Goal: Information Seeking & Learning: Learn about a topic

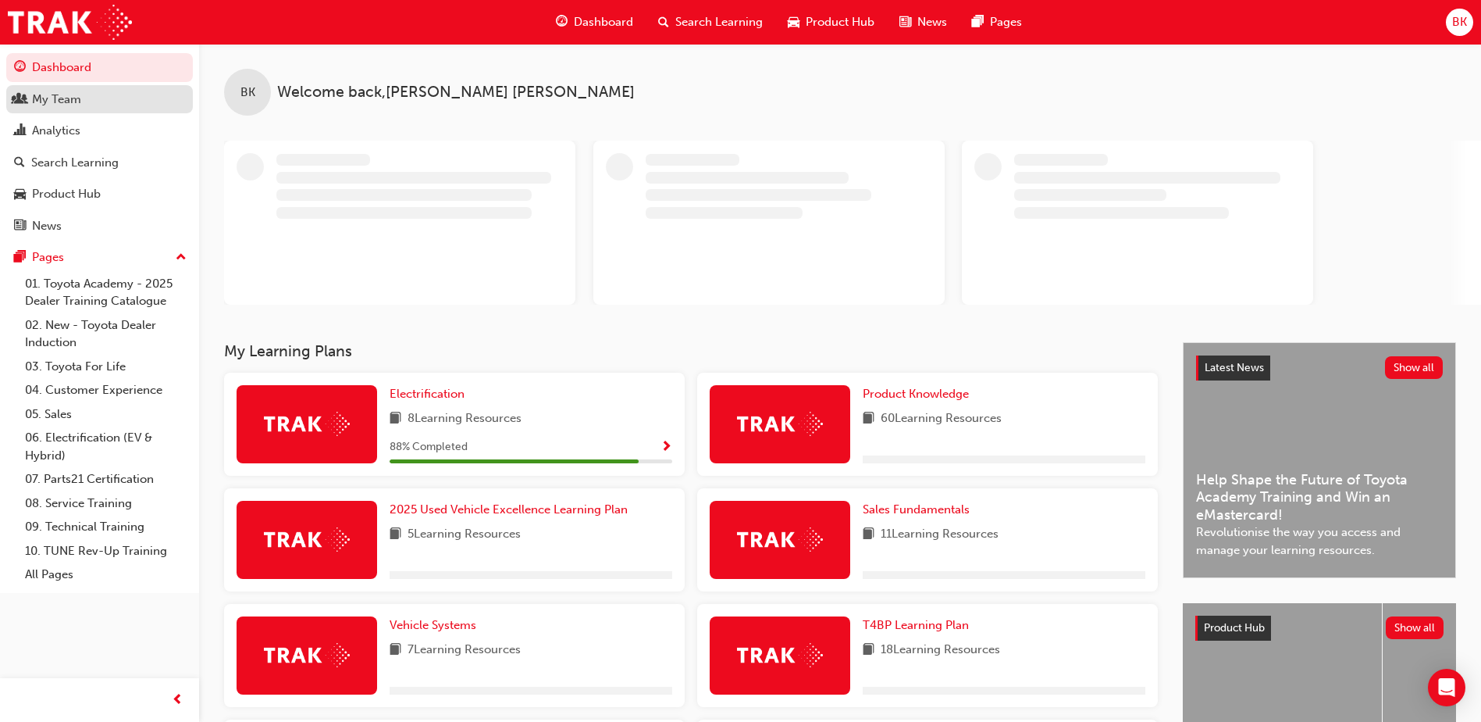
click at [62, 104] on div "My Team" at bounding box center [56, 100] width 49 height 18
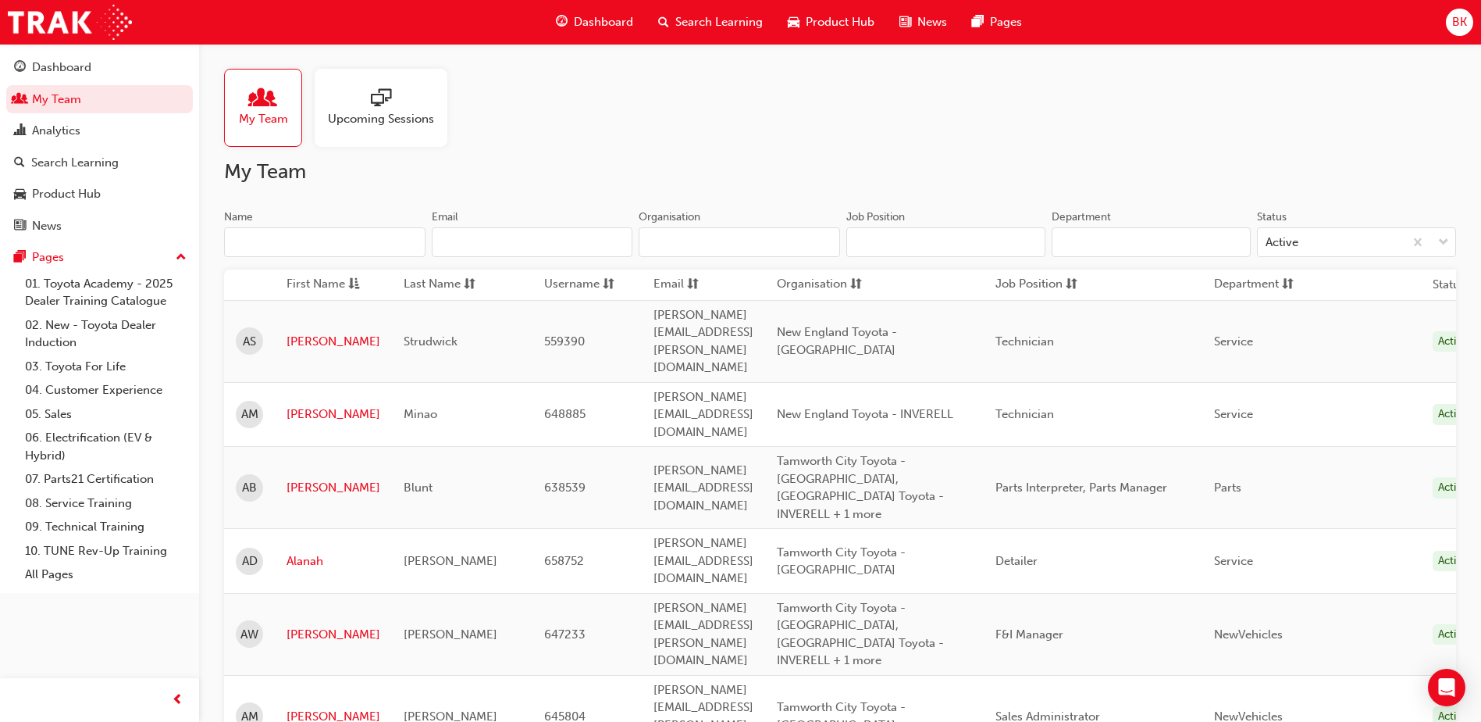
drag, startPoint x: 310, startPoint y: 258, endPoint x: 309, endPoint y: 249, distance: 8.6
click at [309, 249] on div "Name Email Organisation" at bounding box center [532, 239] width 616 height 61
click at [309, 249] on input "Name" at bounding box center [324, 242] width 201 height 30
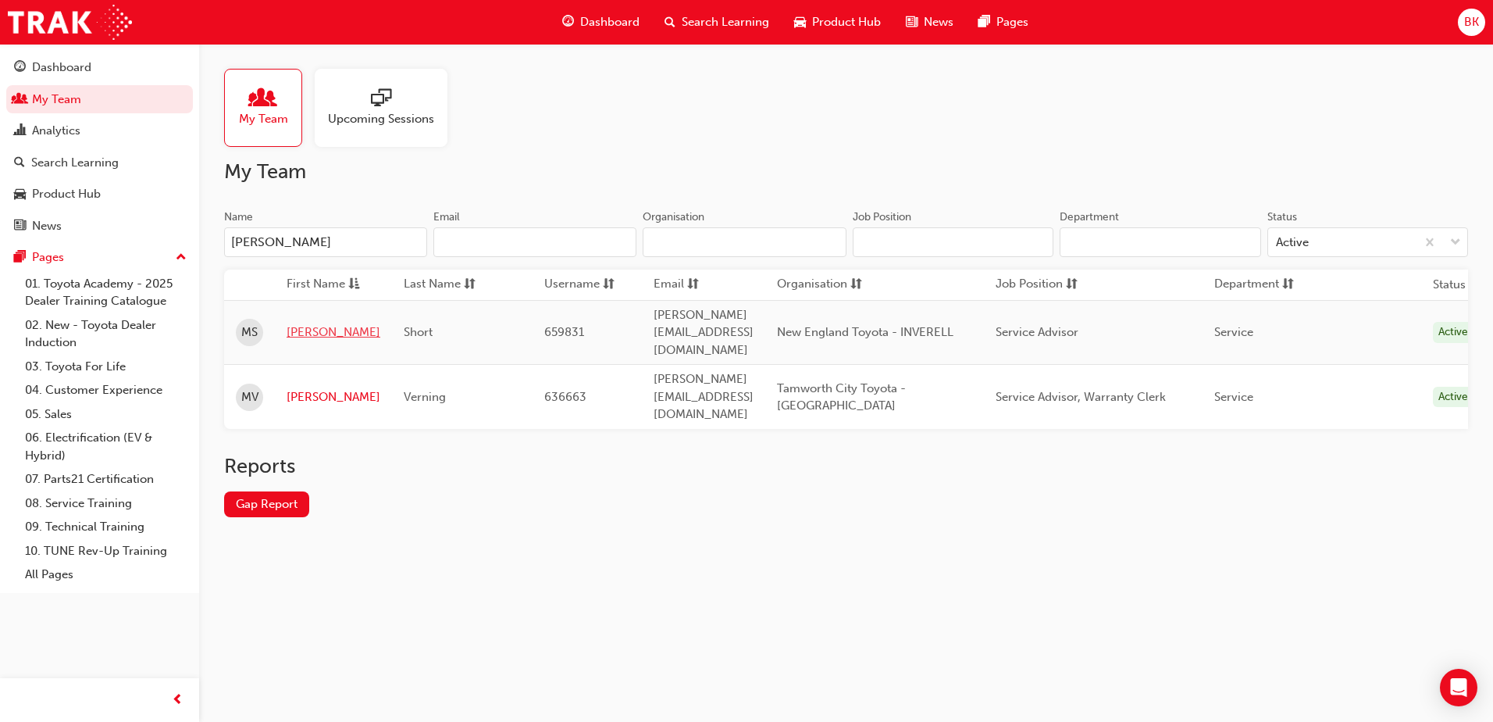
type input "[PERSON_NAME]"
click at [300, 323] on link "[PERSON_NAME]" at bounding box center [334, 332] width 94 height 18
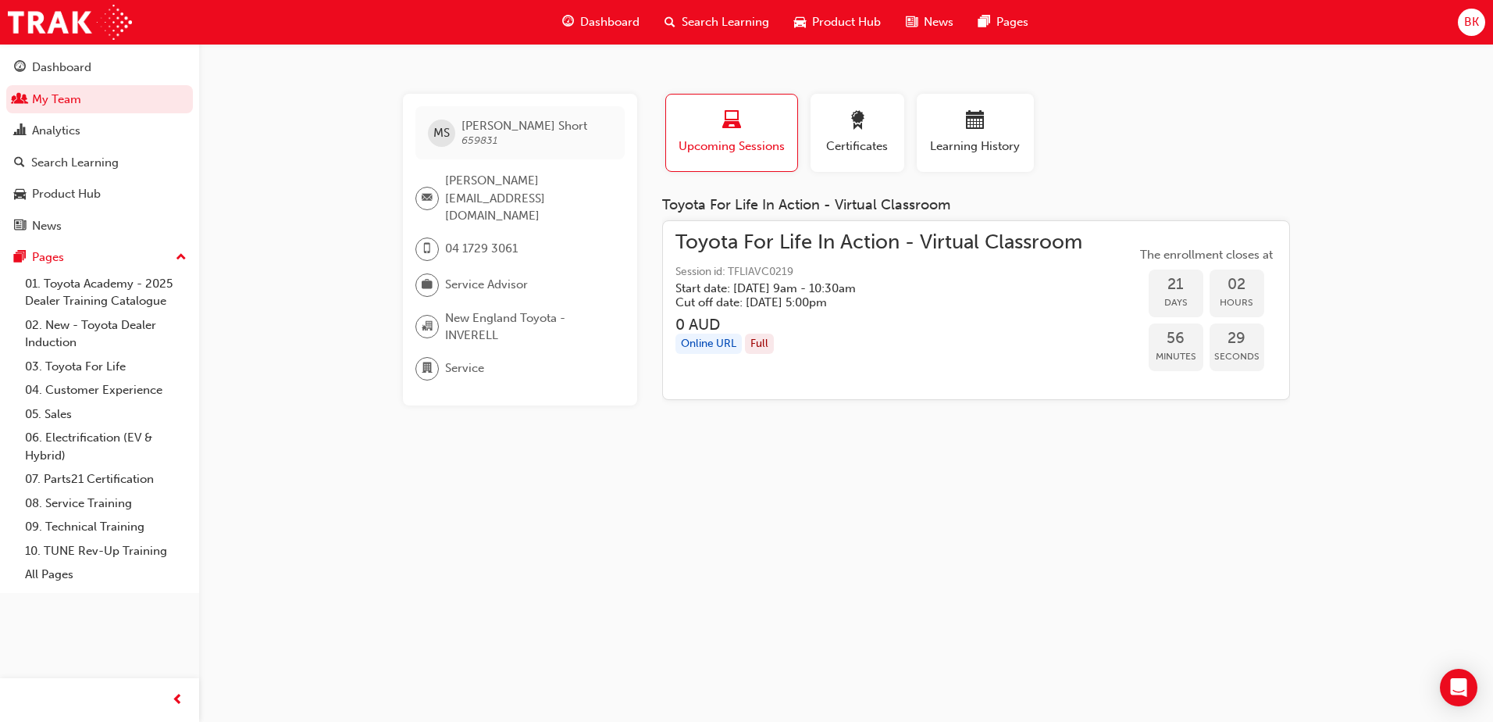
click at [686, 22] on span "Search Learning" at bounding box center [725, 22] width 87 height 18
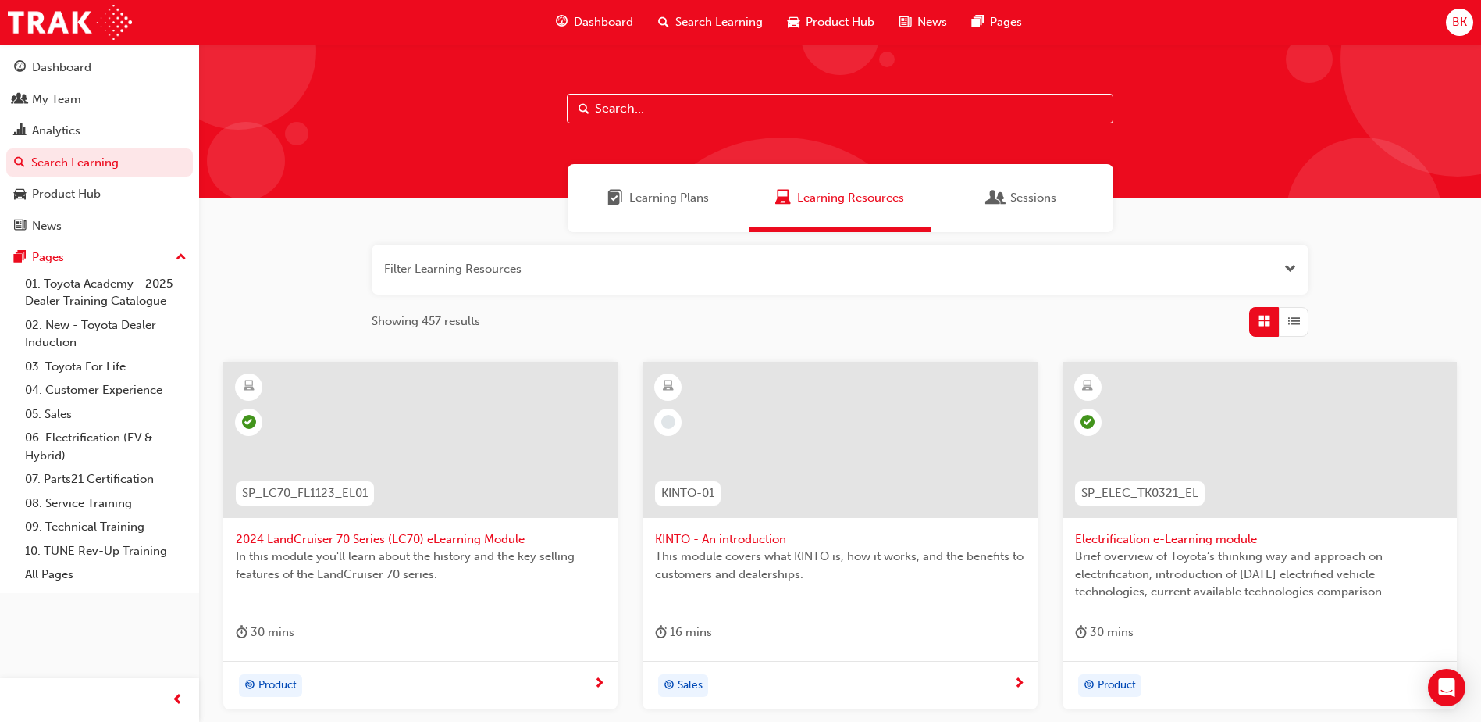
click at [653, 109] on input "text" at bounding box center [840, 109] width 547 height 30
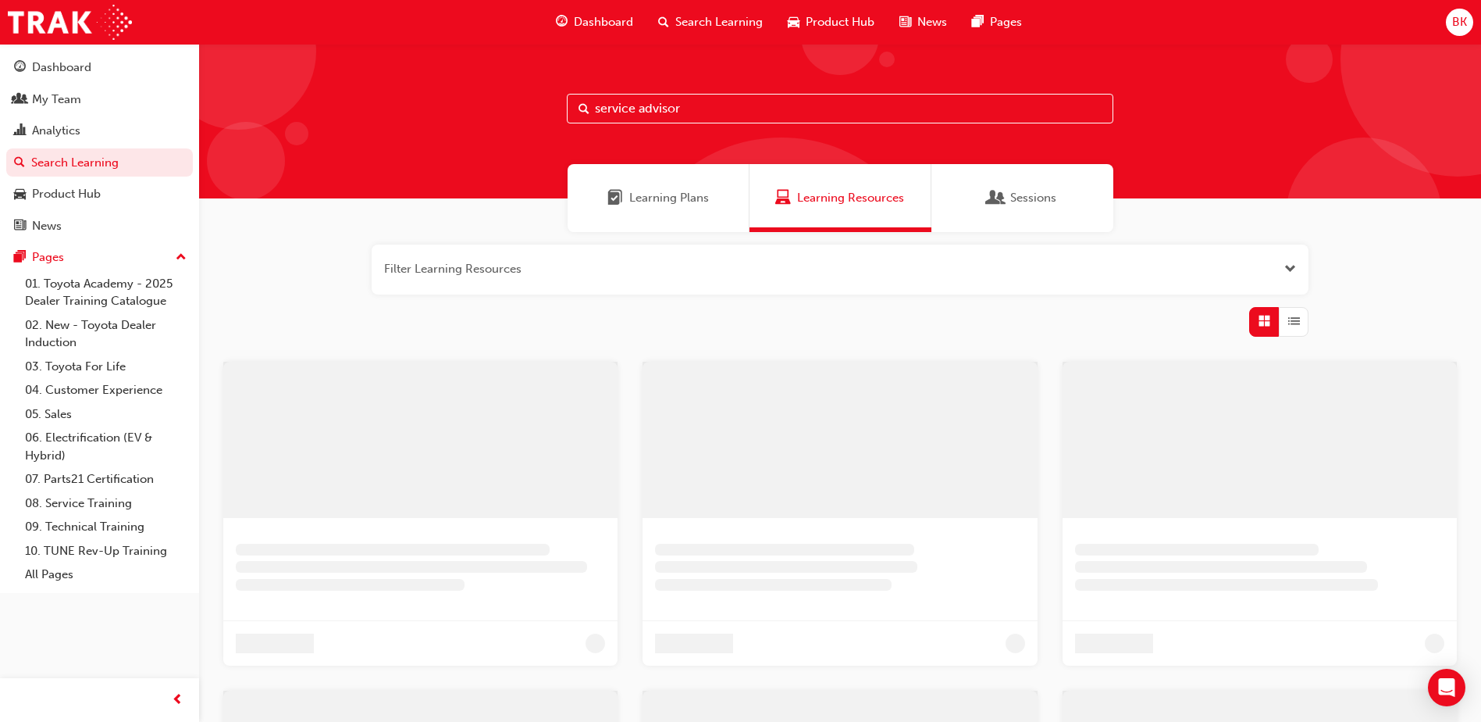
type input "service advisor"
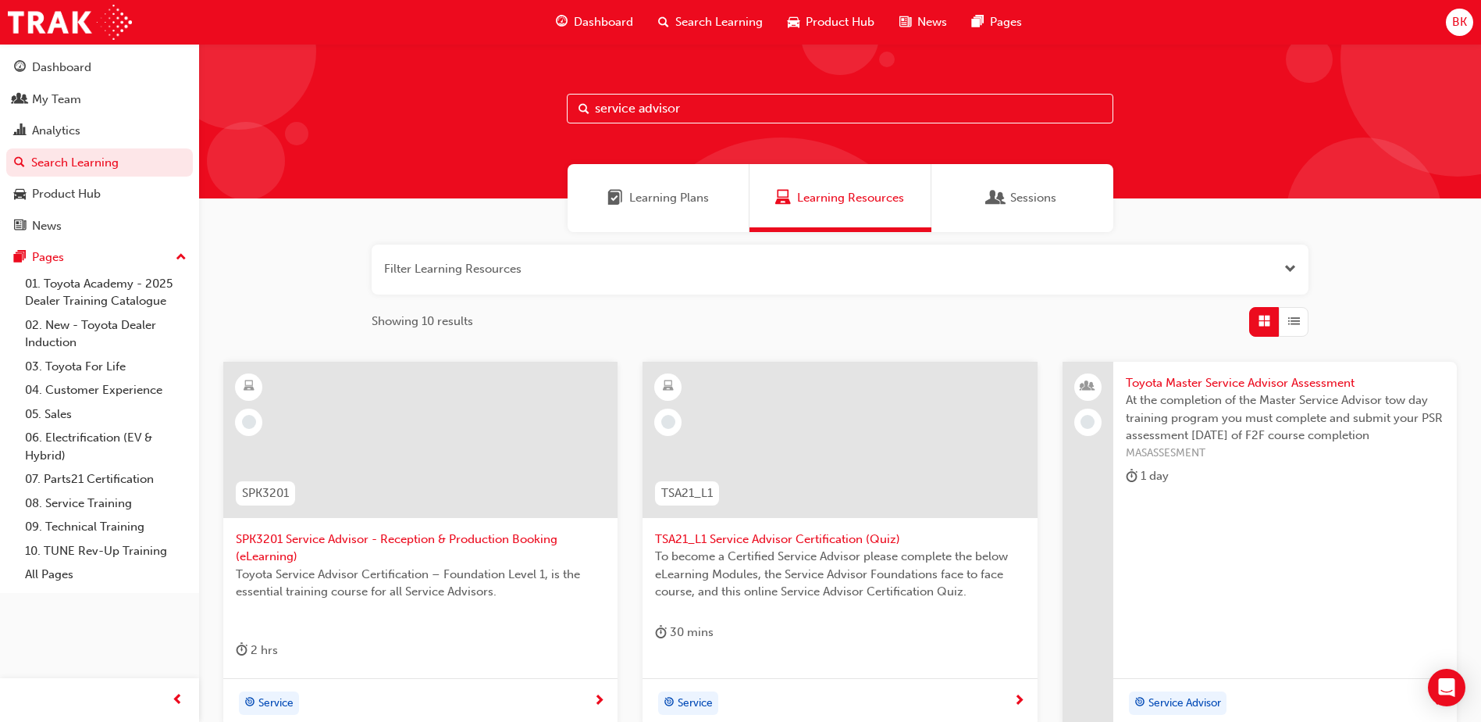
click at [650, 196] on span "Learning Plans" at bounding box center [669, 198] width 80 height 18
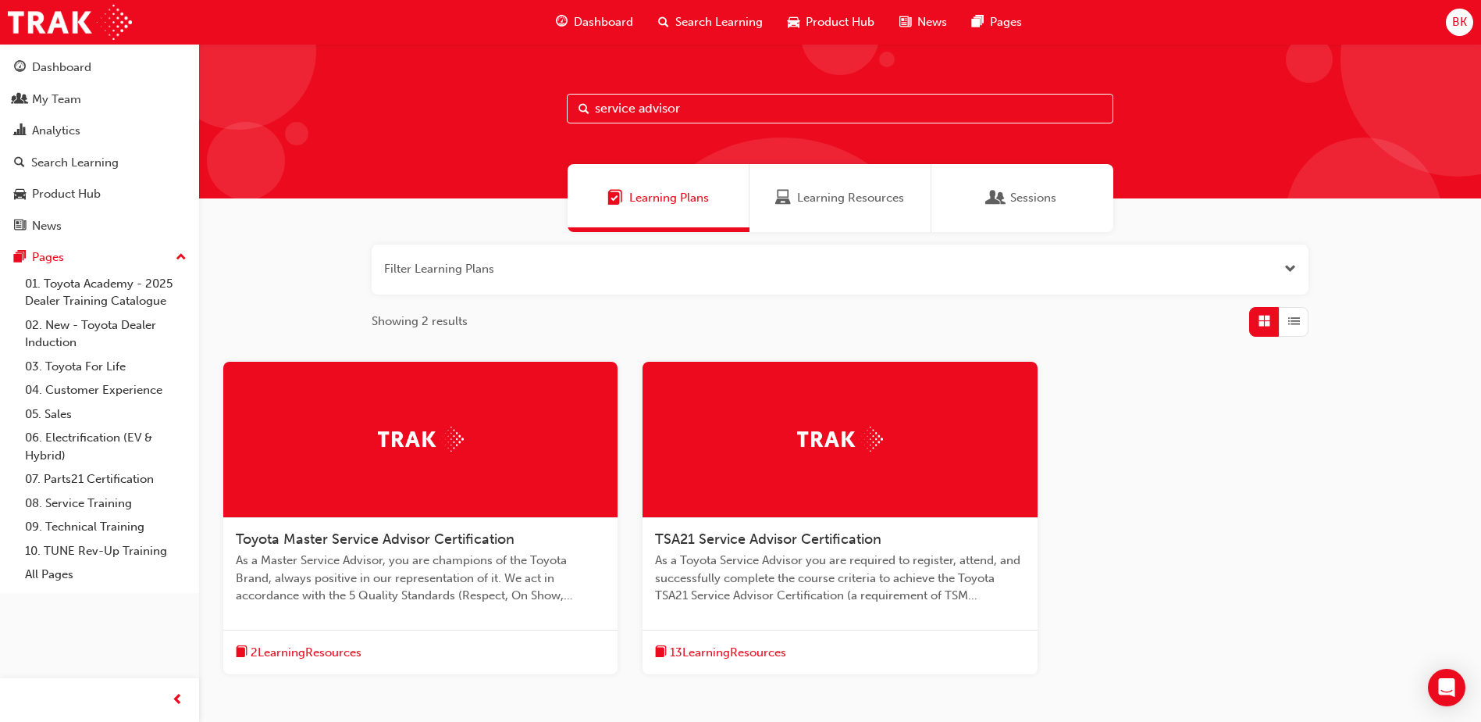
click at [818, 438] on img at bounding box center [840, 438] width 86 height 24
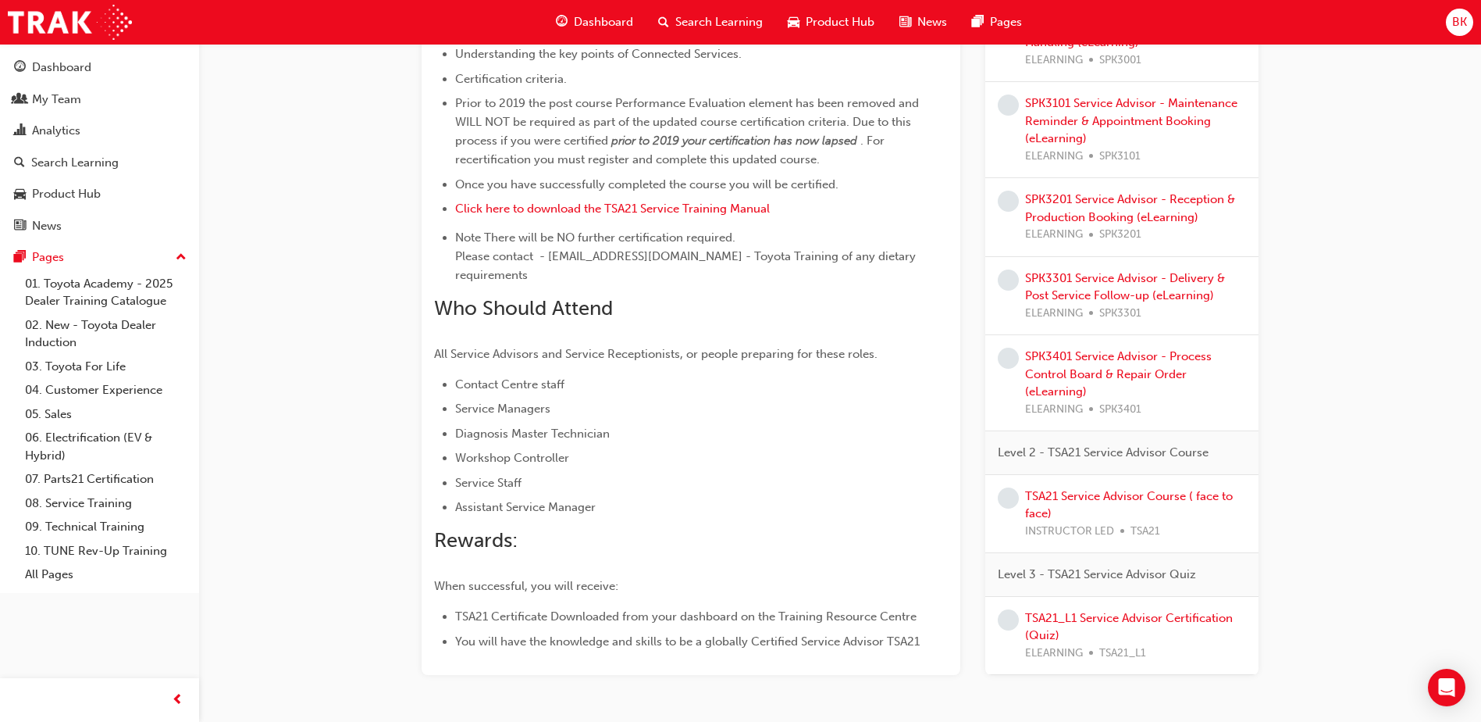
scroll to position [794, 0]
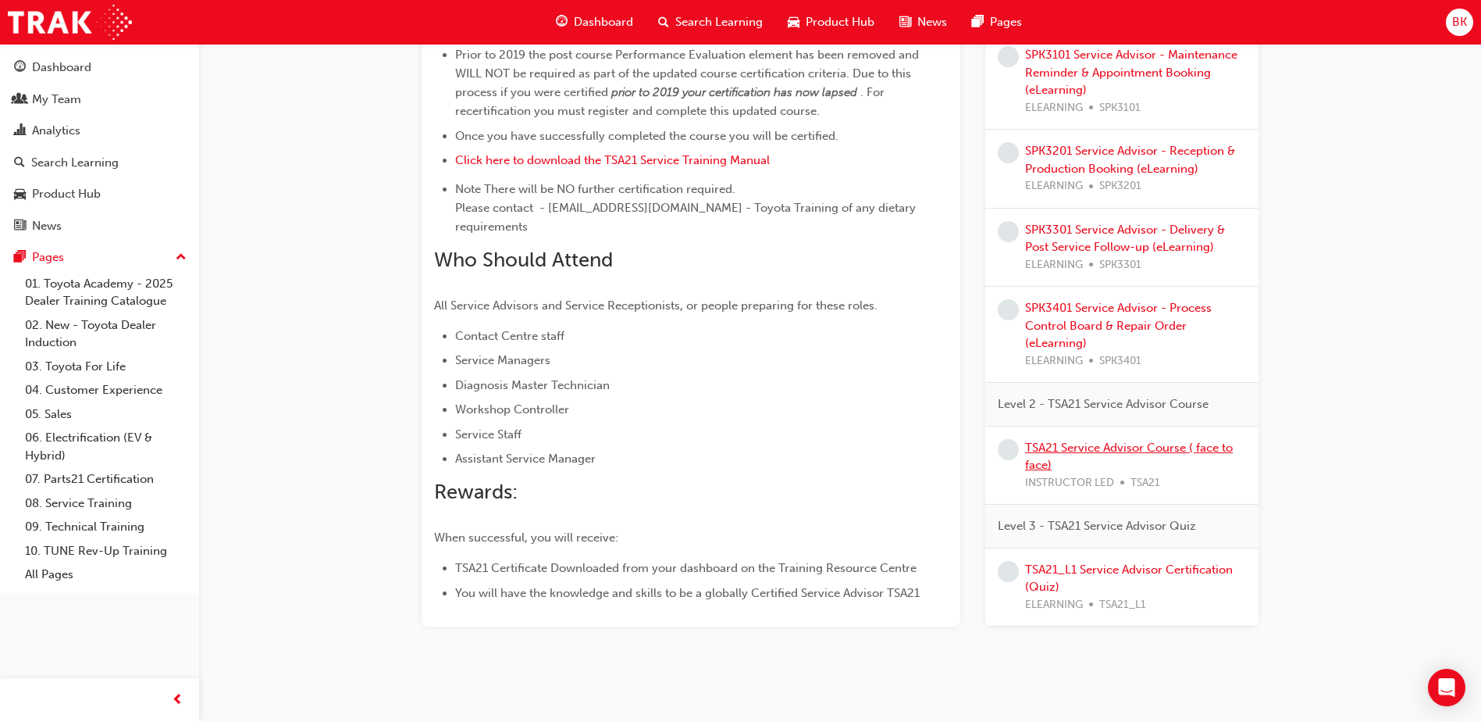
click at [1089, 440] on link "TSA21 Service Advisor Course ( face to face)" at bounding box center [1129, 456] width 208 height 32
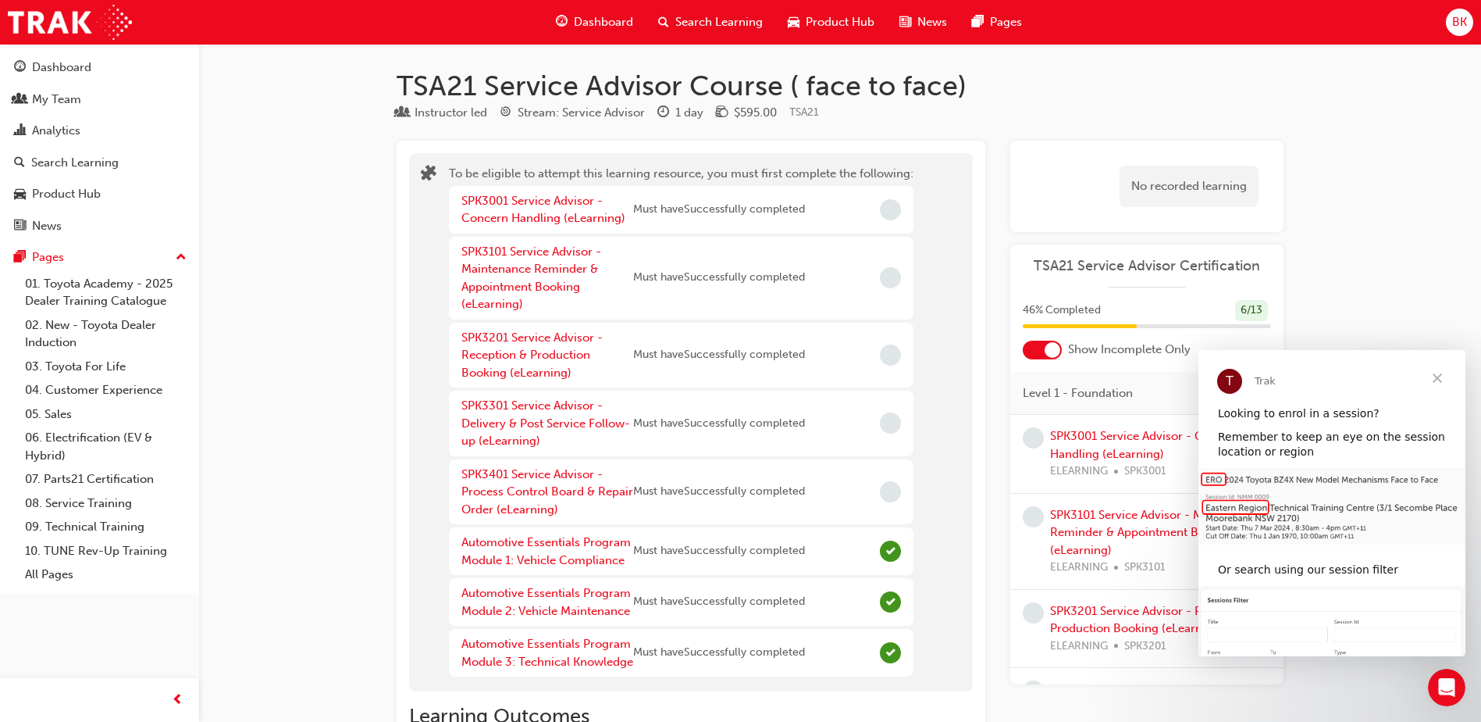
click at [593, 20] on span "Dashboard" at bounding box center [603, 22] width 59 height 18
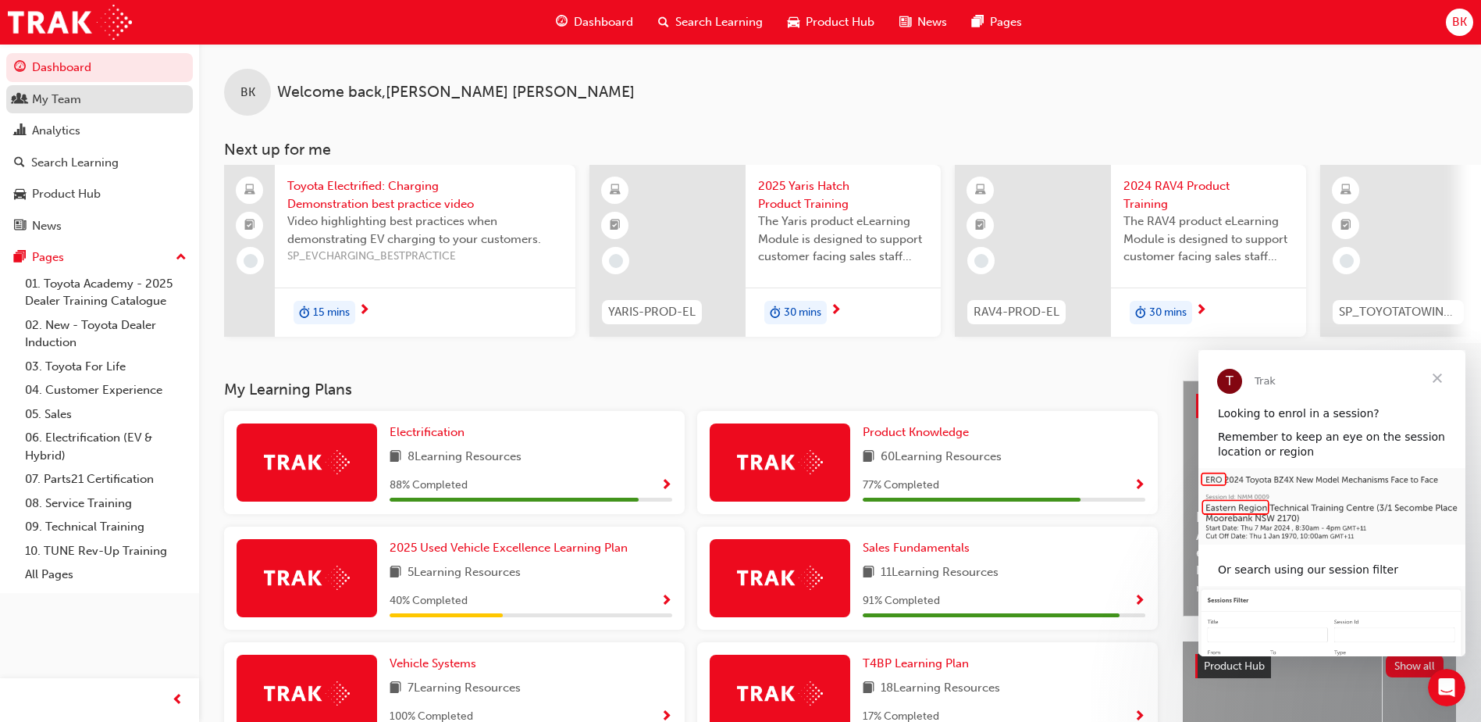
click at [45, 94] on div "My Team" at bounding box center [56, 100] width 49 height 18
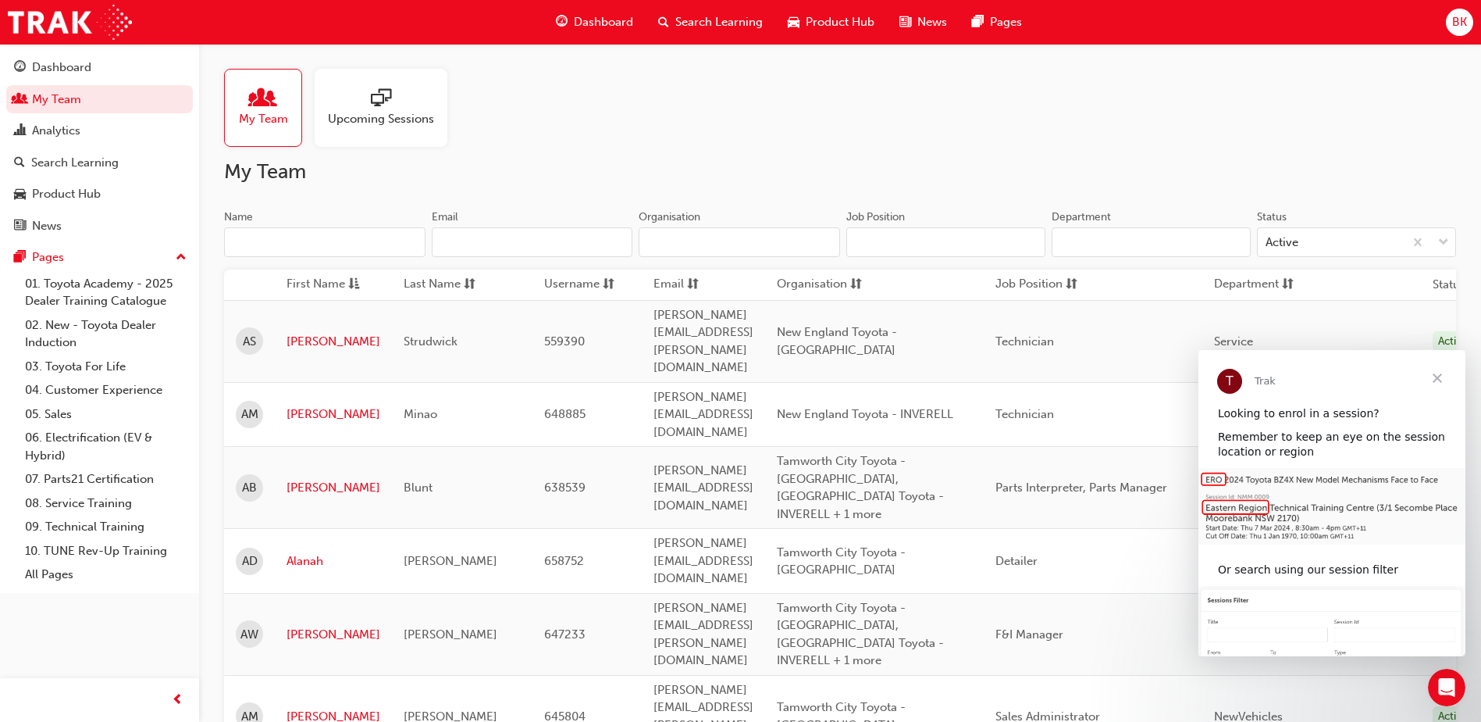
click at [290, 230] on input "Name" at bounding box center [324, 242] width 201 height 30
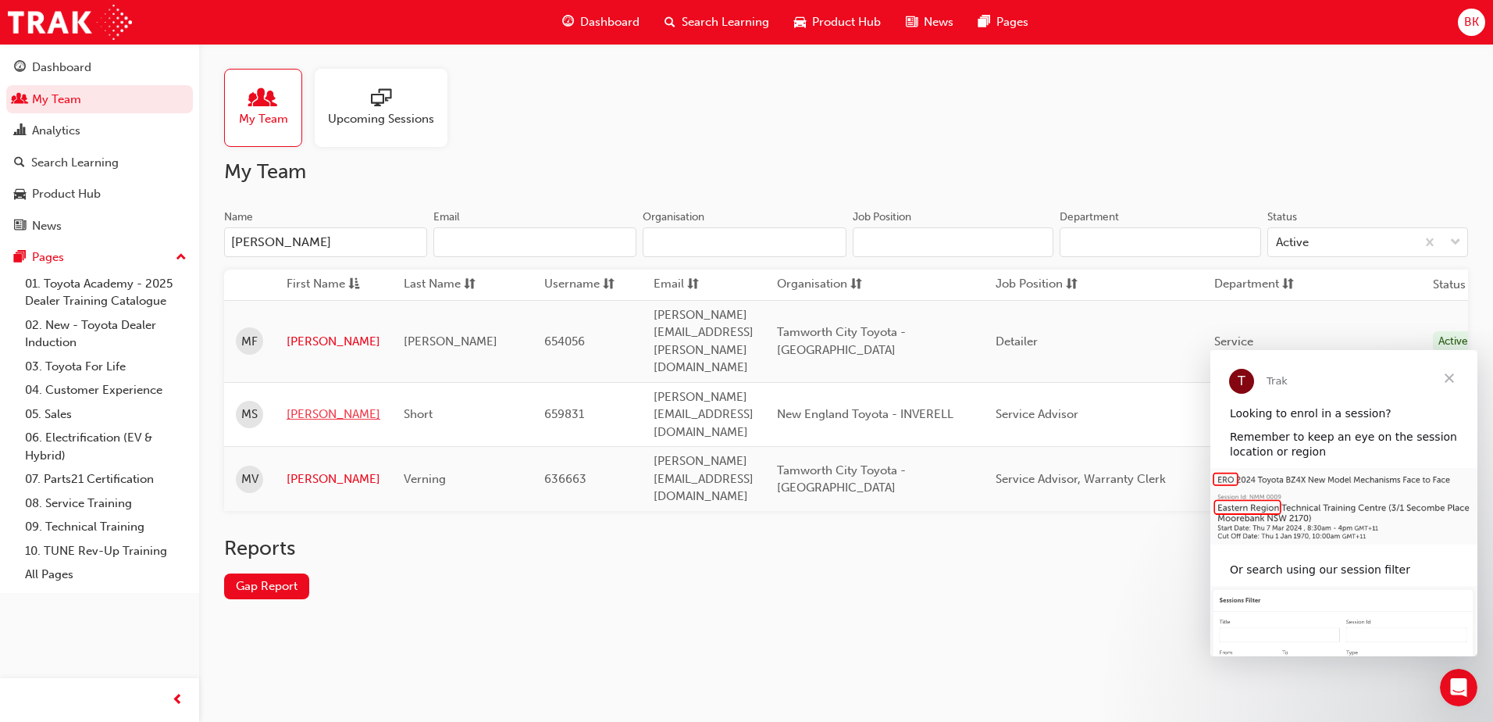
type input "[PERSON_NAME]"
click at [299, 405] on link "[PERSON_NAME]" at bounding box center [334, 414] width 94 height 18
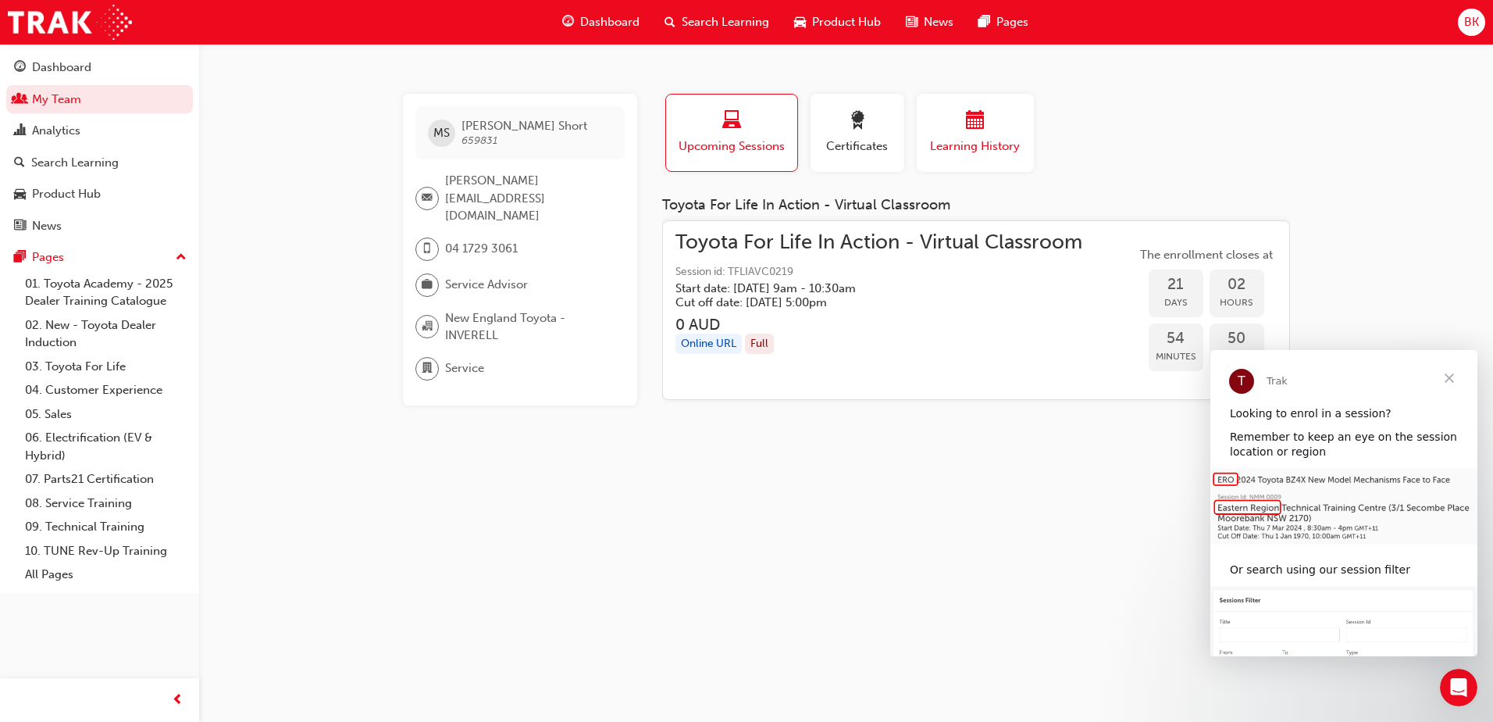
click at [972, 130] on span "calendar-icon" at bounding box center [975, 121] width 19 height 21
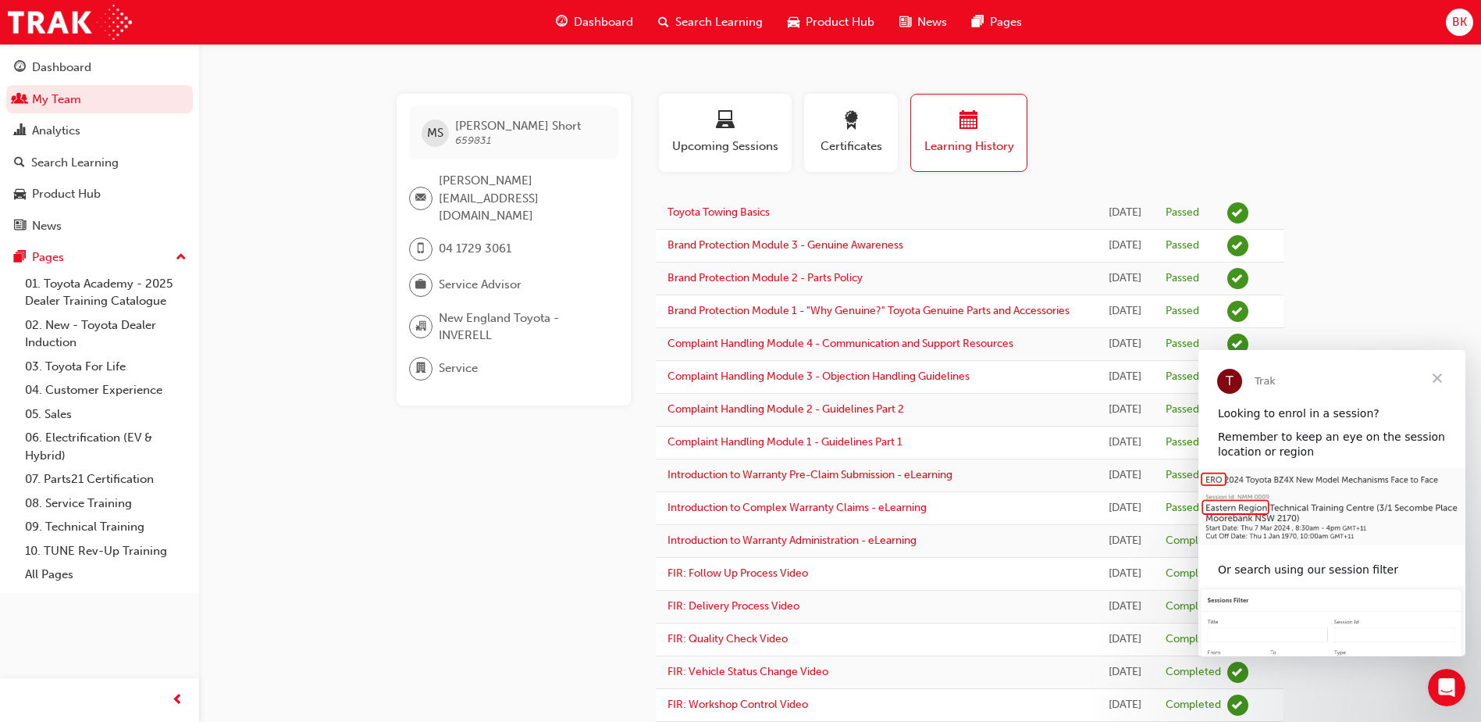
click at [1443, 382] on span "Close" at bounding box center [1438, 378] width 56 height 56
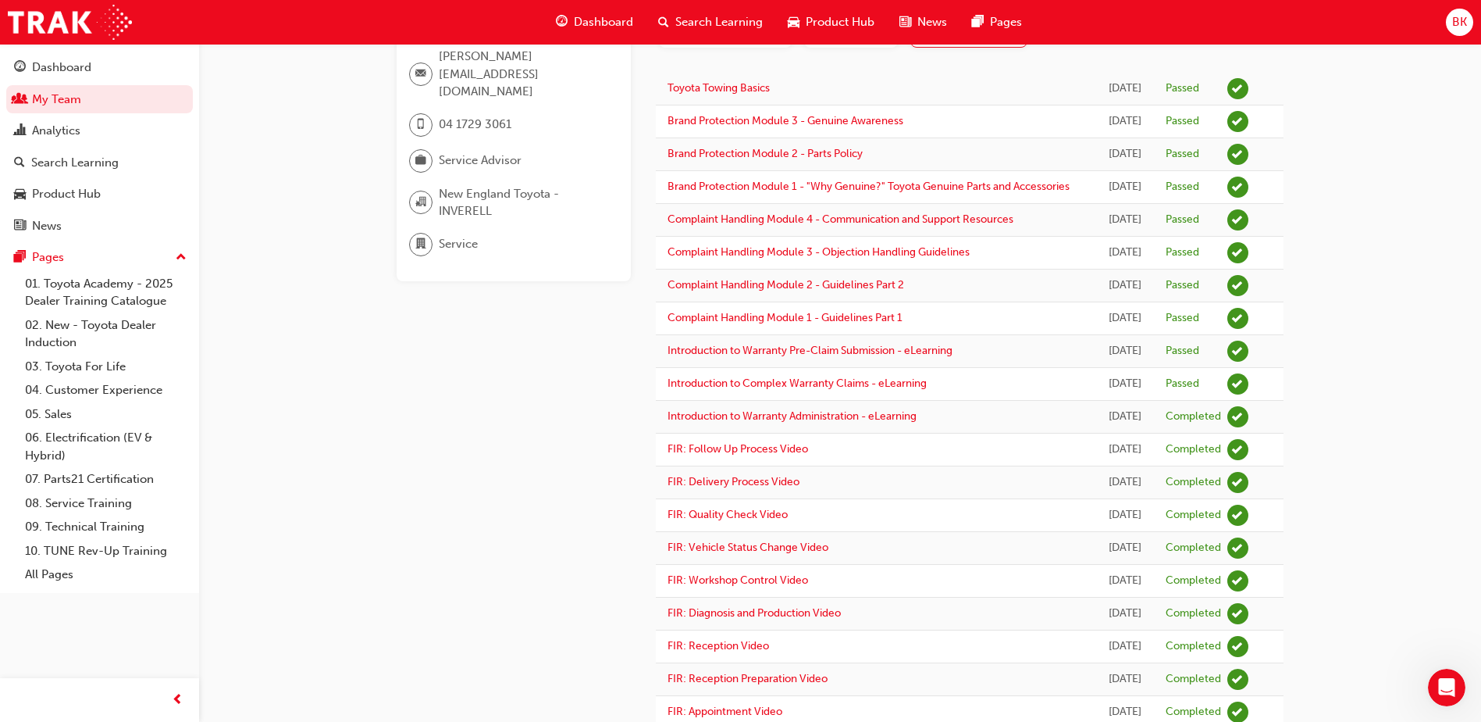
scroll to position [120, 0]
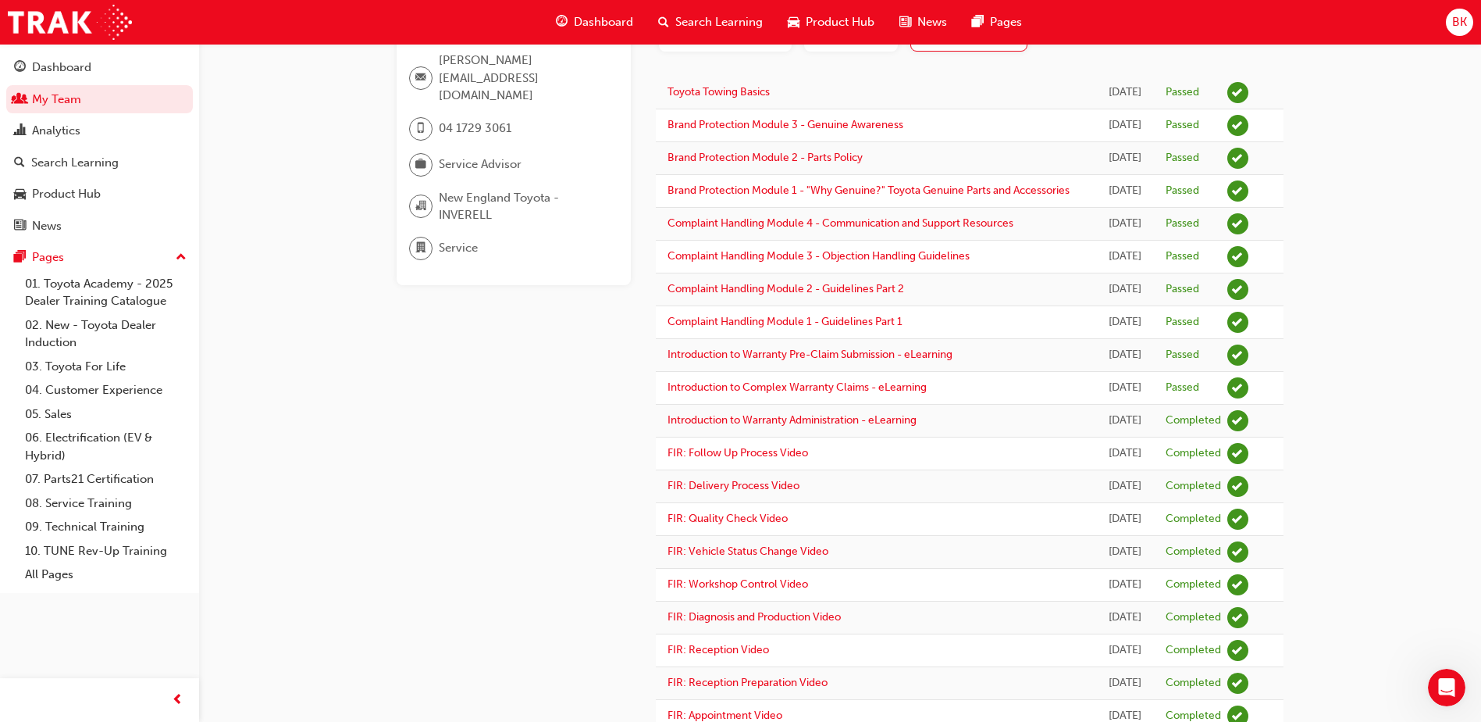
click at [601, 22] on span "Dashboard" at bounding box center [603, 22] width 59 height 18
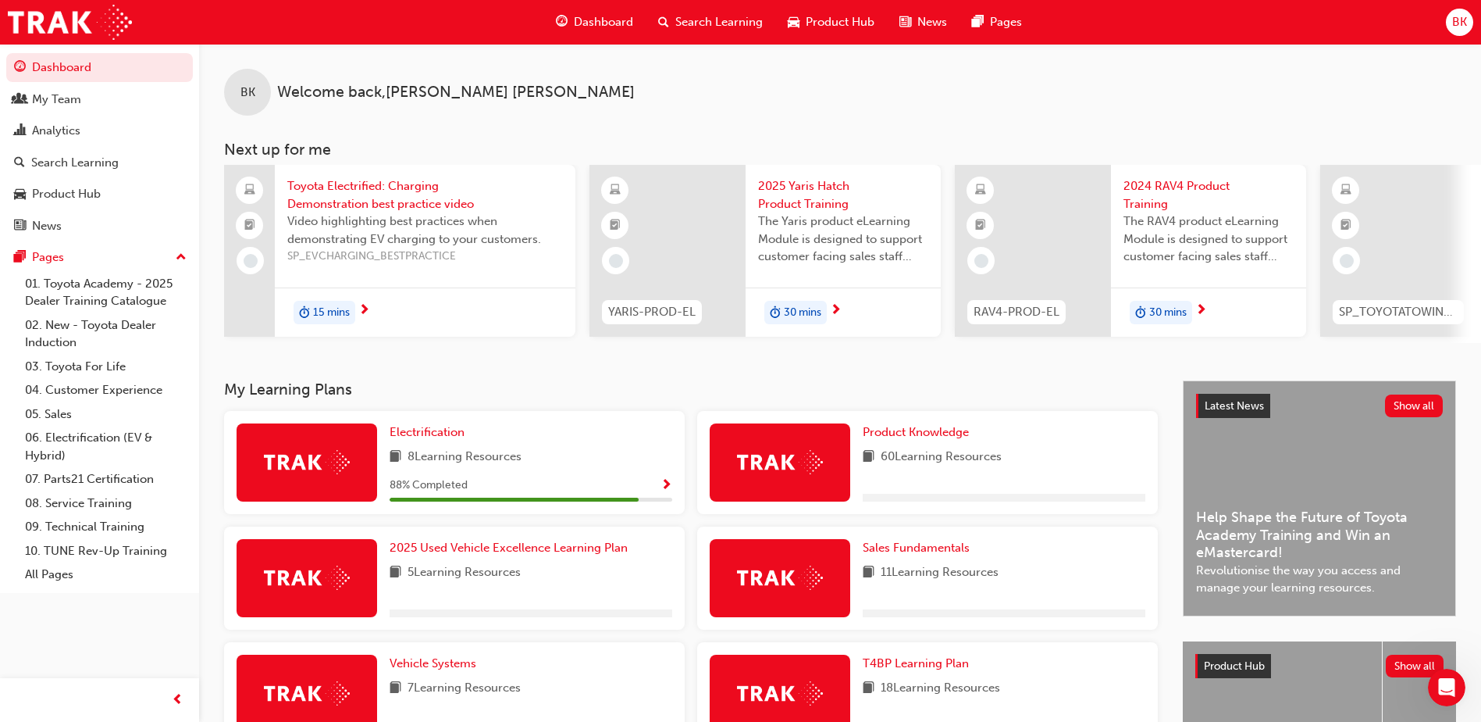
click at [691, 30] on span "Search Learning" at bounding box center [718, 22] width 87 height 18
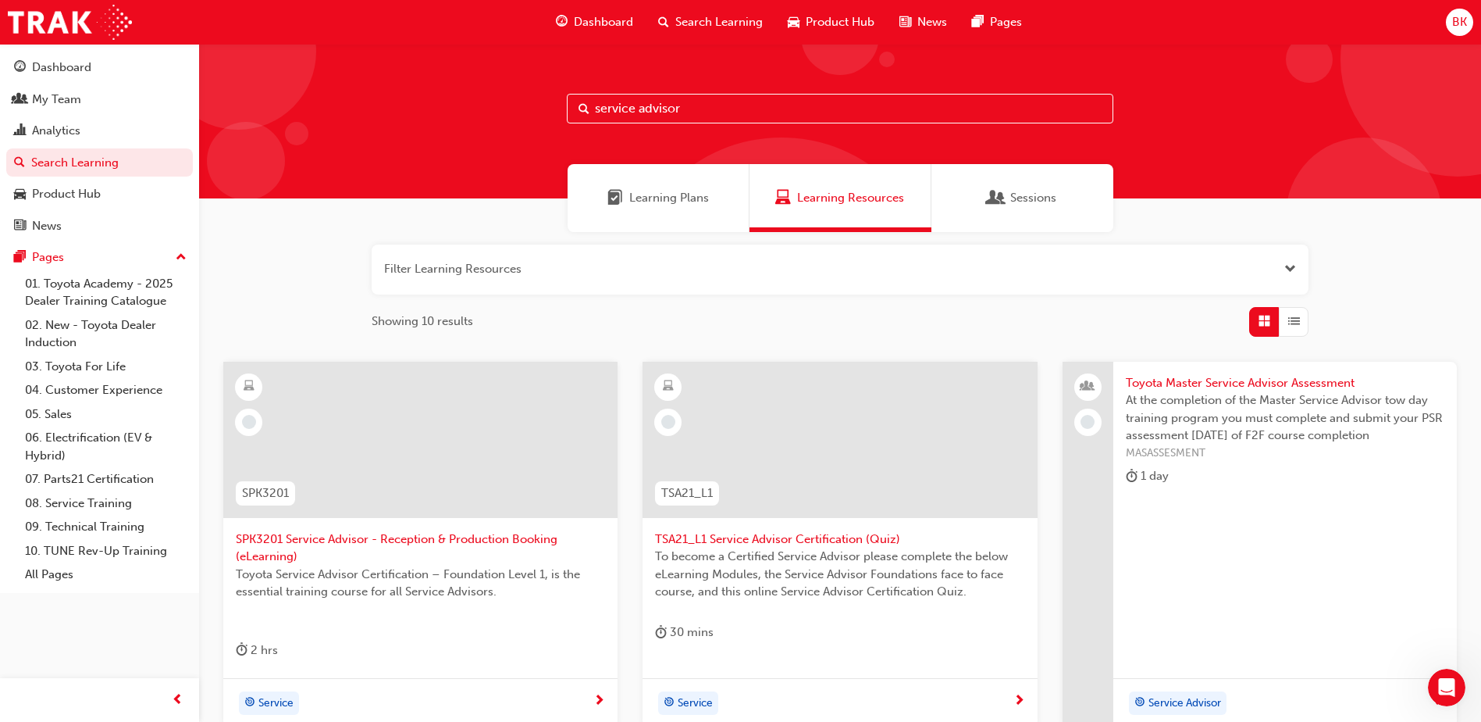
click at [661, 188] on div "Learning Plans" at bounding box center [659, 198] width 182 height 68
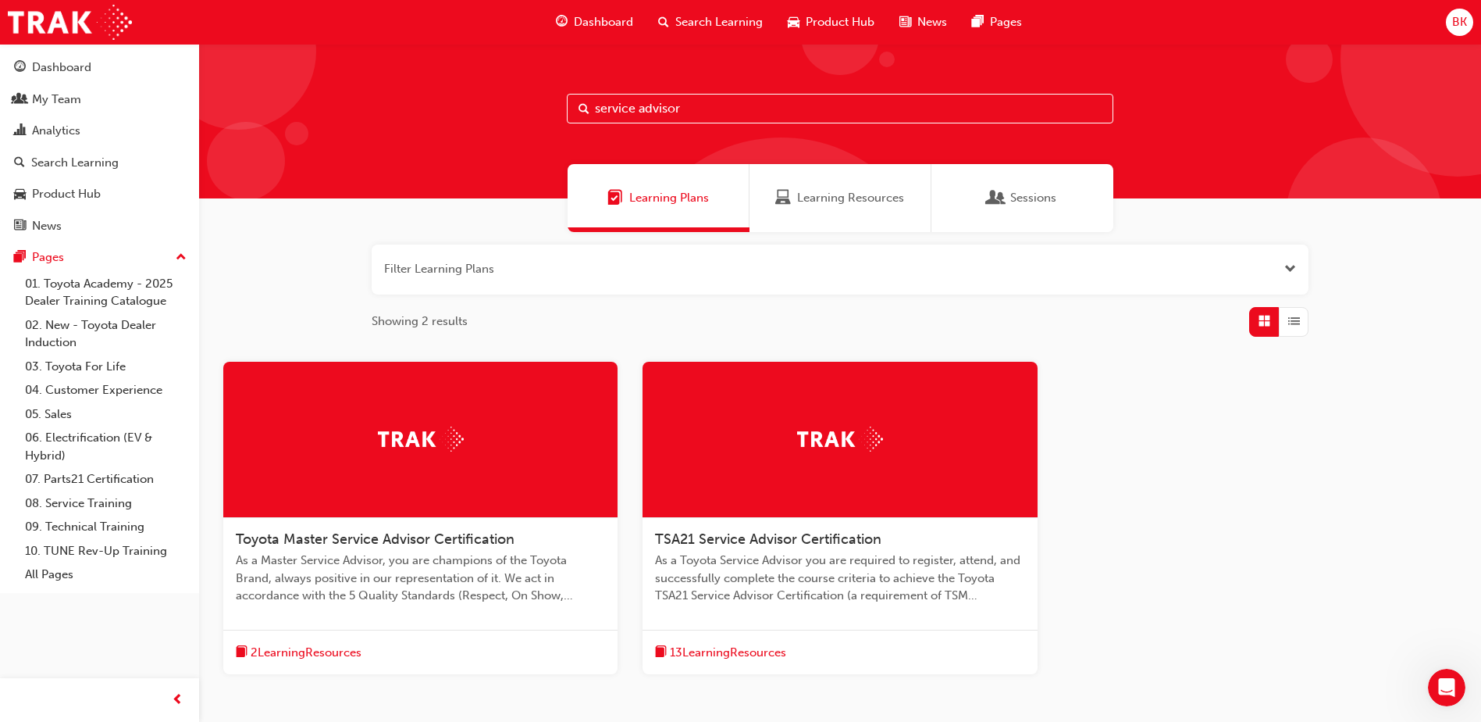
click at [725, 647] on span "13 Learning Resources" at bounding box center [728, 652] width 116 height 18
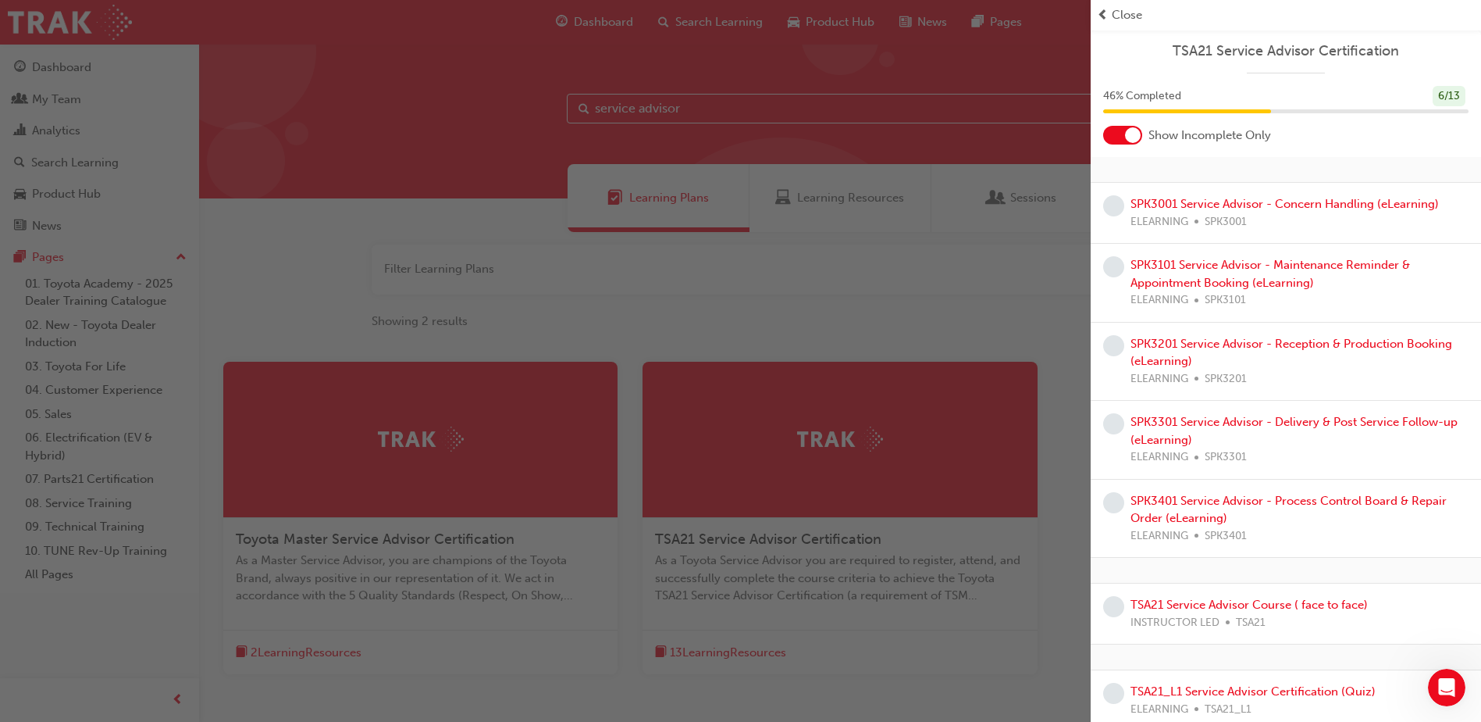
click at [1121, 134] on div at bounding box center [1122, 135] width 39 height 19
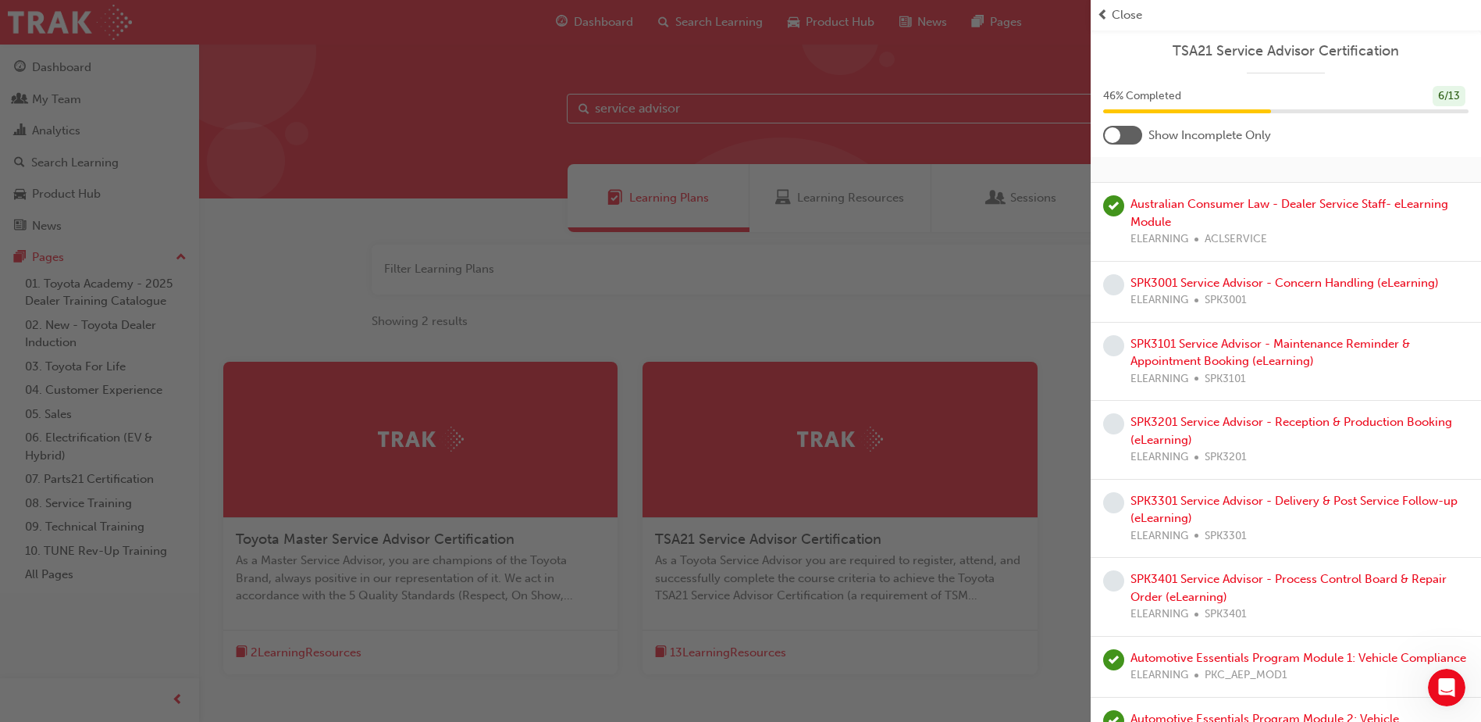
click at [1103, 11] on span "prev-icon" at bounding box center [1103, 15] width 12 height 18
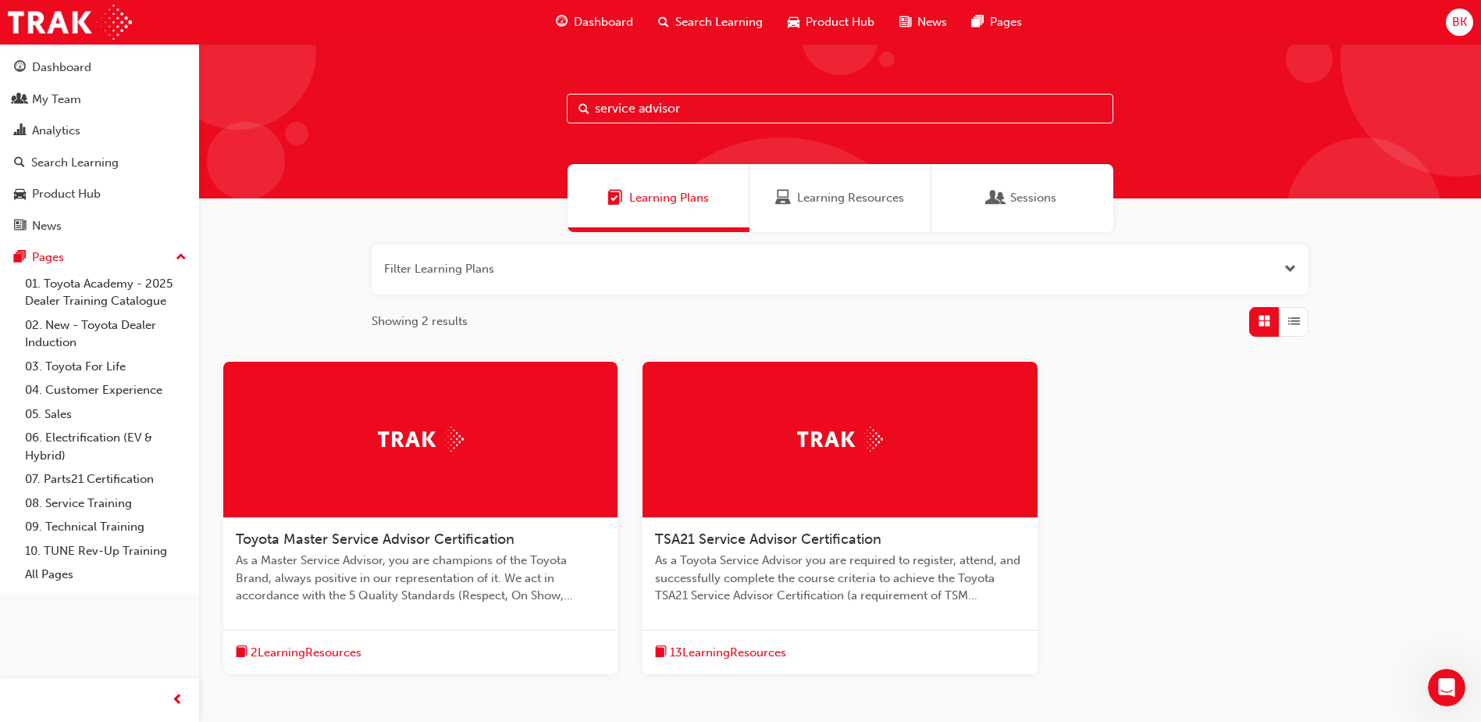
click at [698, 654] on span "13 Learning Resources" at bounding box center [728, 652] width 116 height 18
